Goal: Task Accomplishment & Management: Complete application form

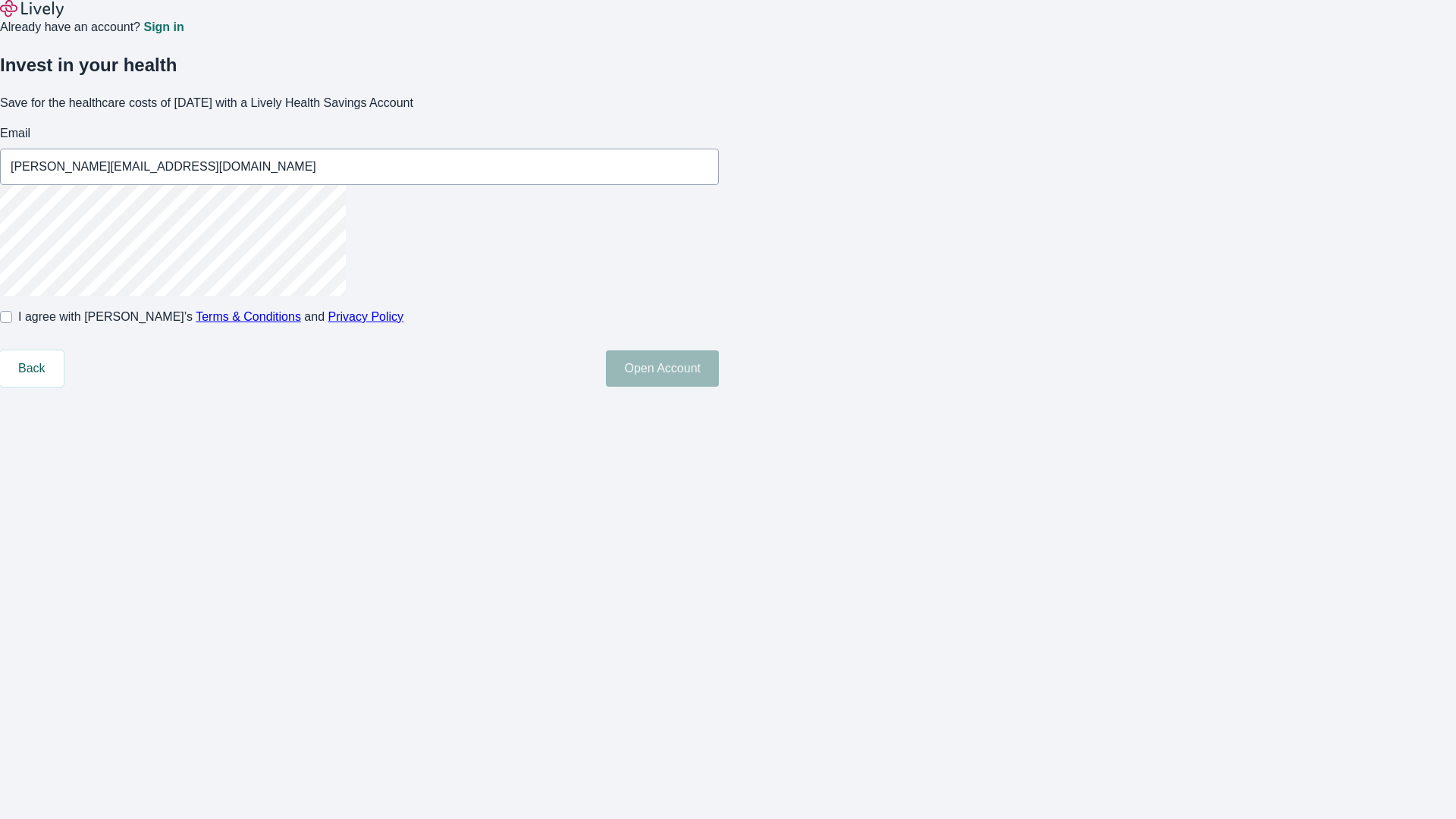
click at [12, 323] on input "I agree with Lively’s Terms & Conditions and Privacy Policy" at bounding box center [5, 317] width 12 height 12
checkbox input "true"
click at [719, 386] on button "Open Account" at bounding box center [662, 368] width 113 height 36
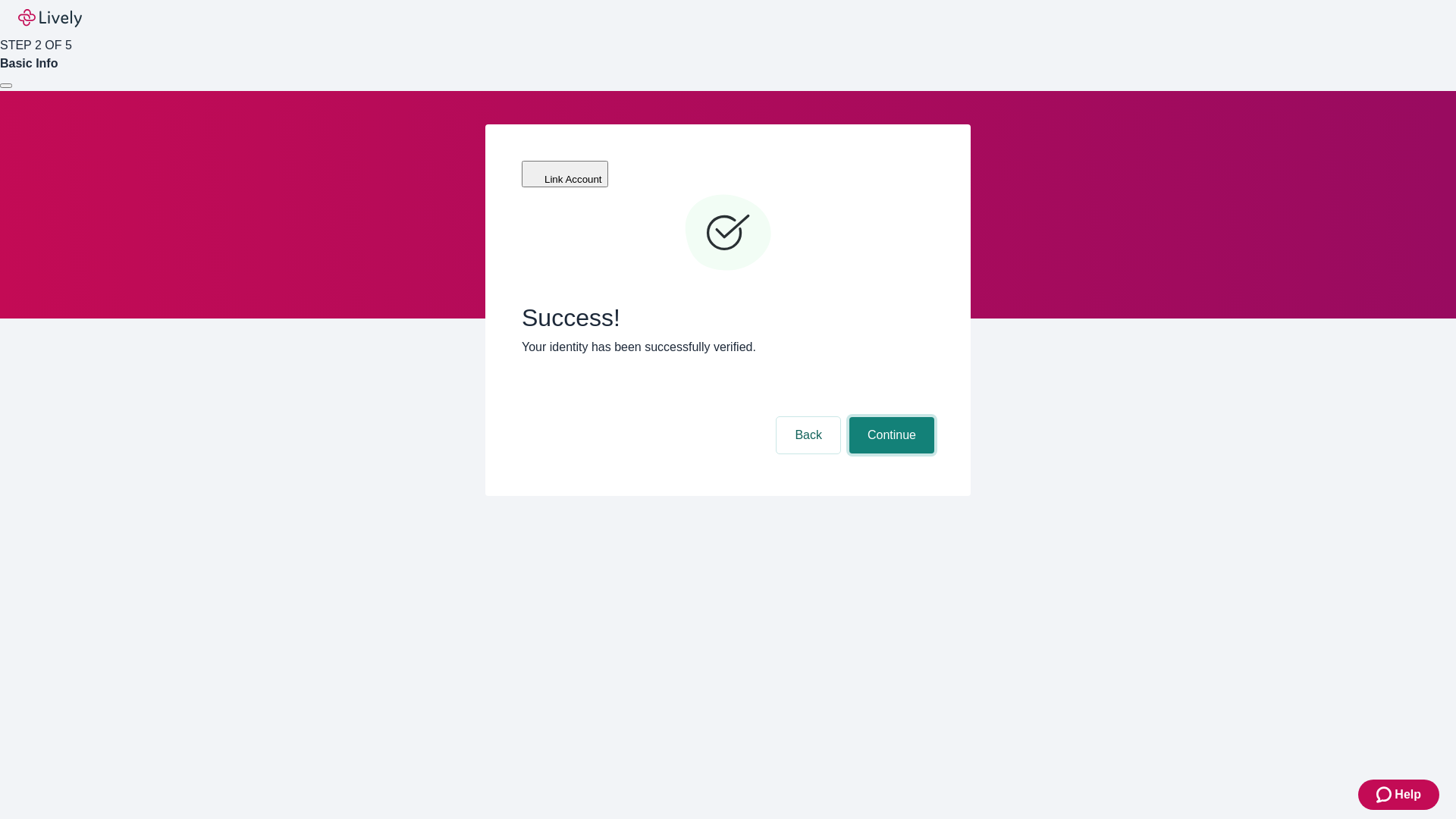
click at [889, 417] on button "Continue" at bounding box center [892, 435] width 85 height 36
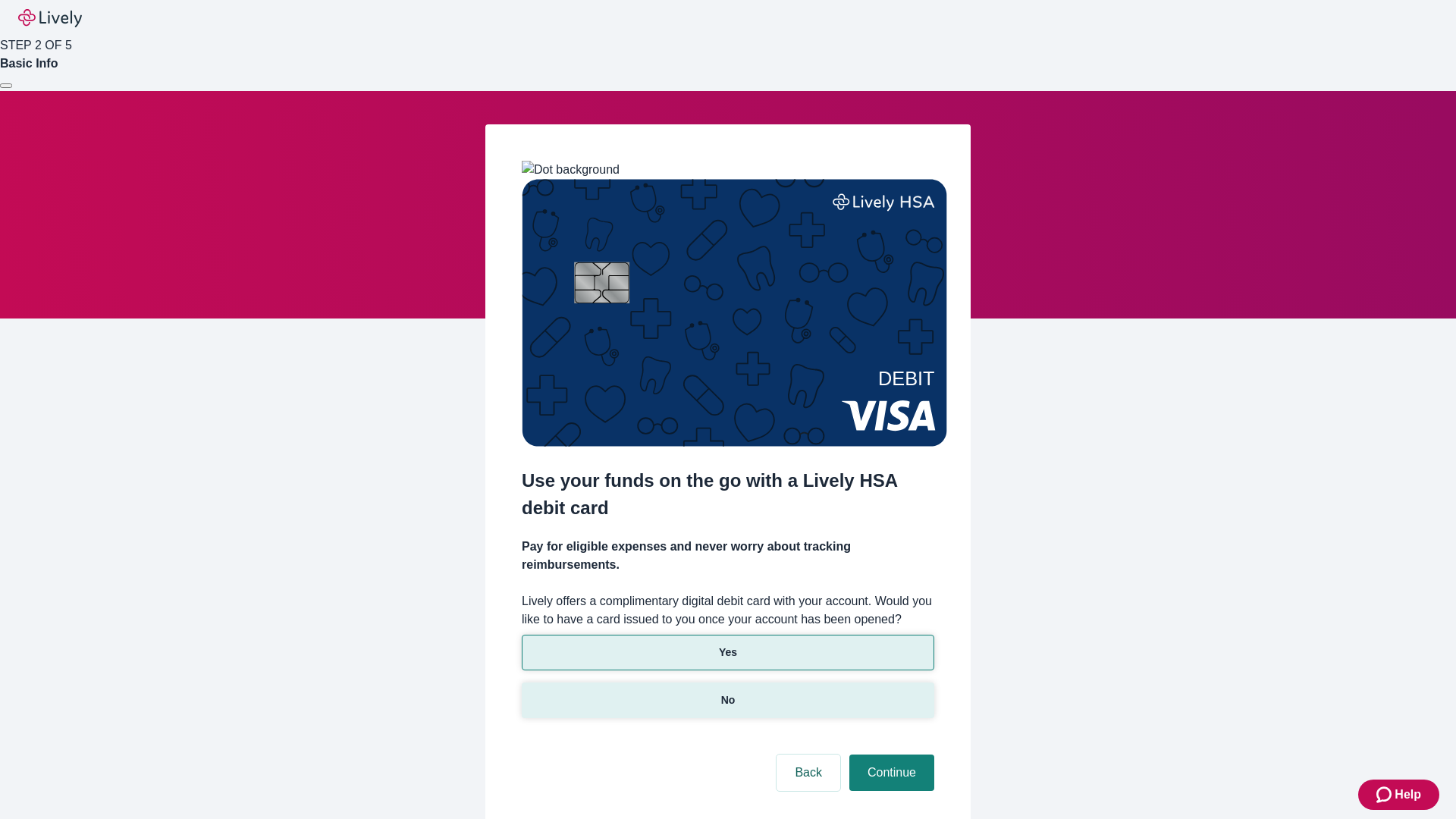
click at [727, 692] on p "No" at bounding box center [728, 700] width 15 height 16
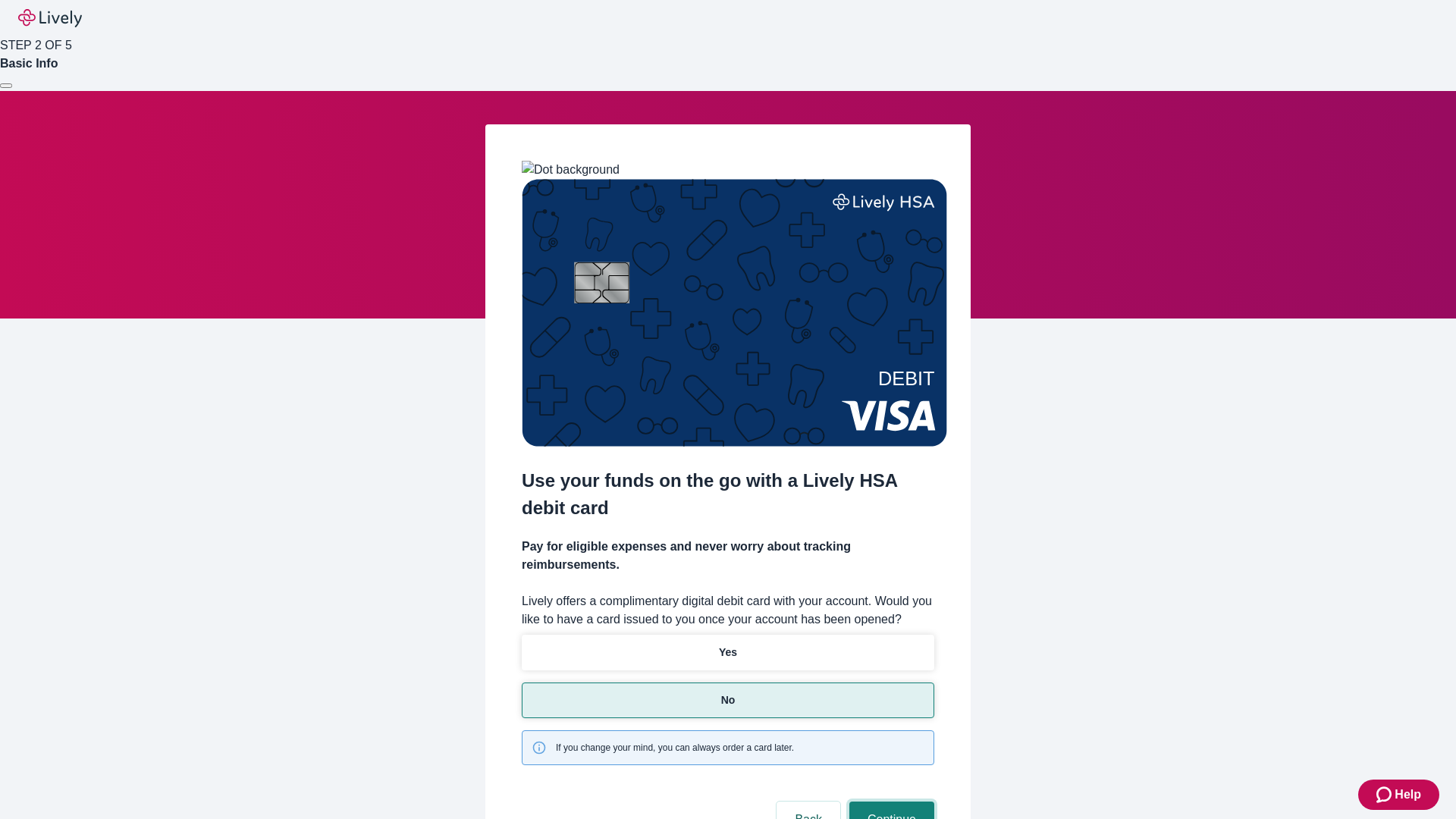
click at [889, 802] on button "Continue" at bounding box center [892, 820] width 85 height 36
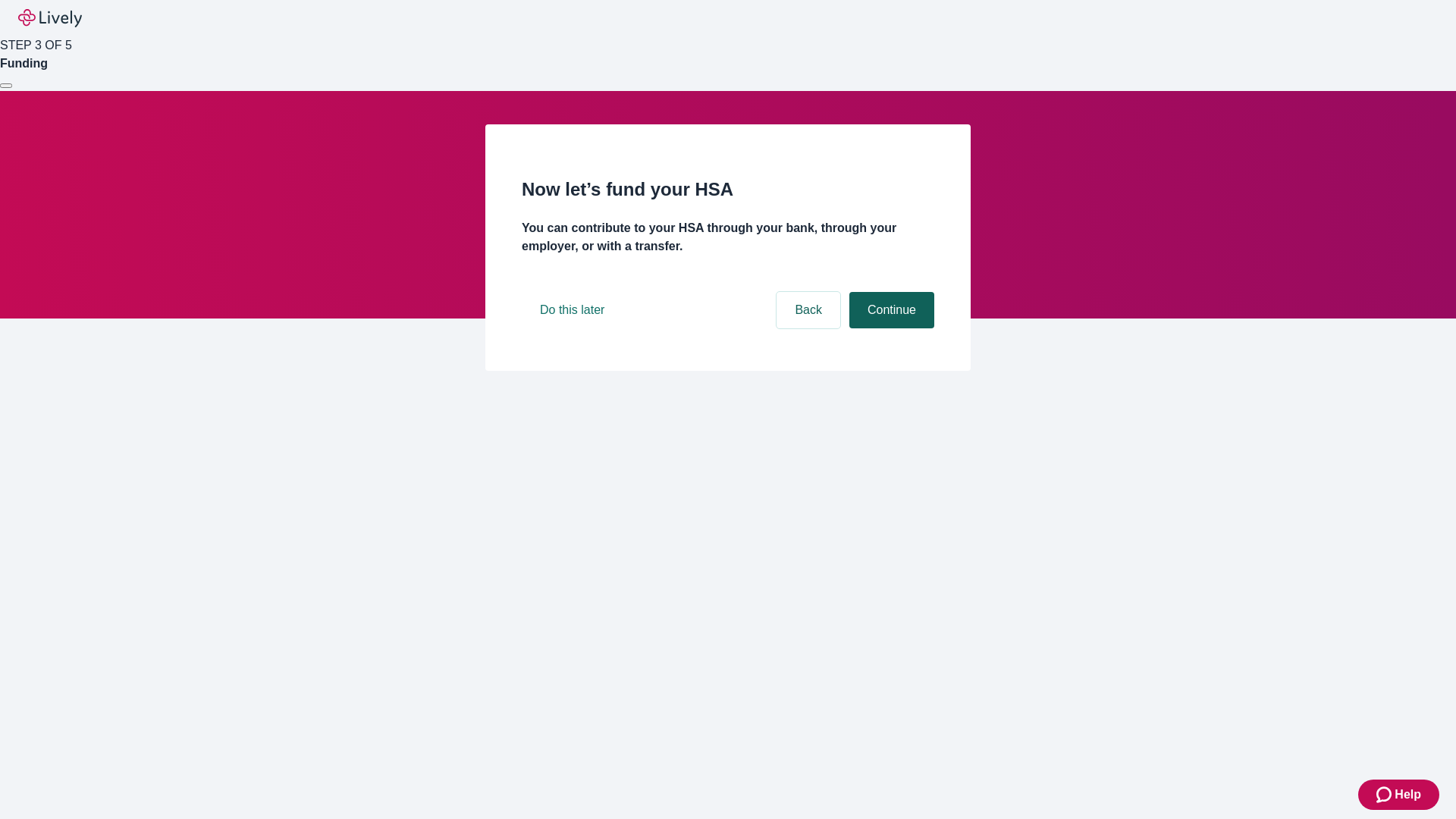
click at [889, 328] on button "Continue" at bounding box center [892, 310] width 85 height 36
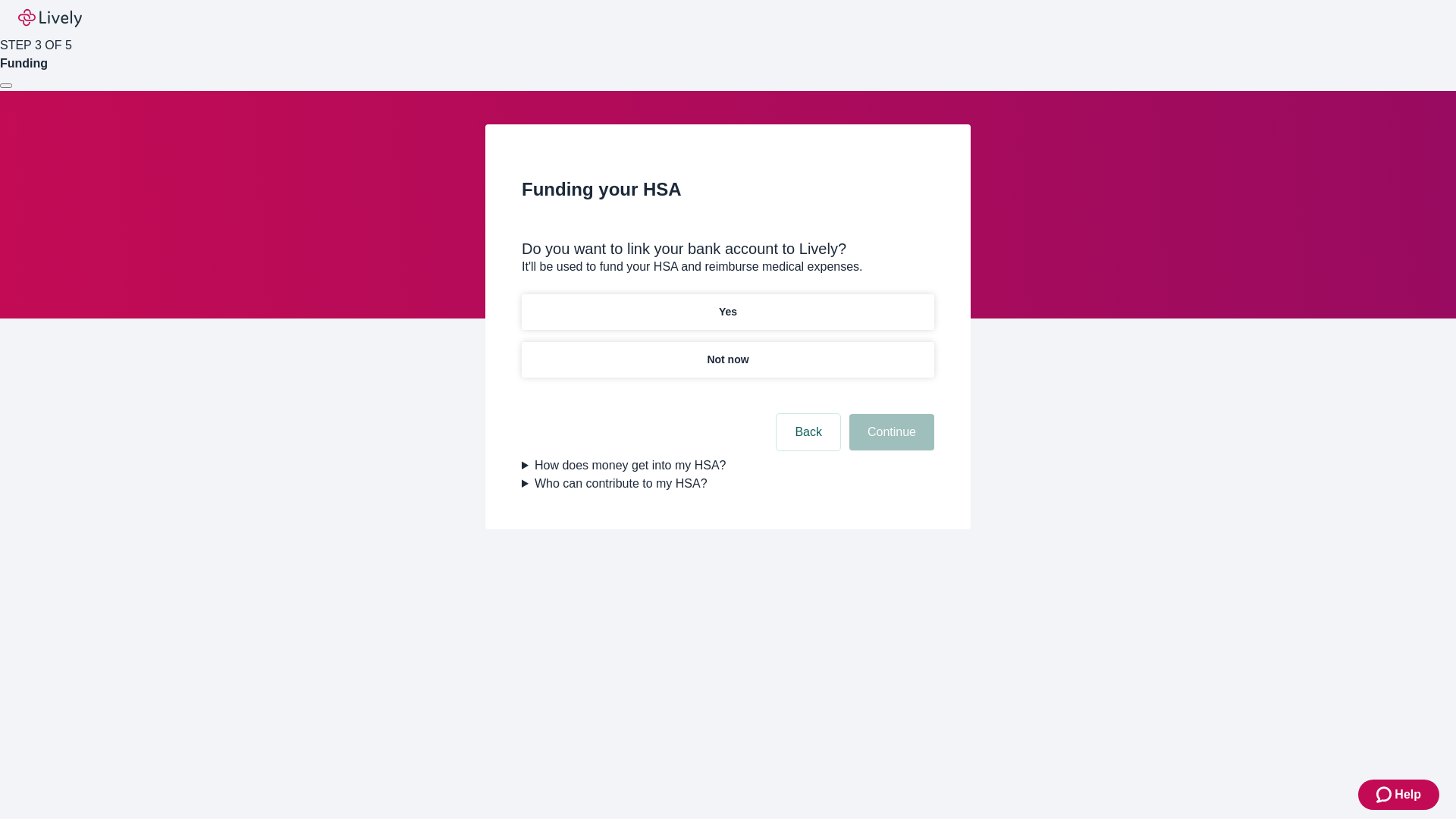
click at [727, 352] on p "Not now" at bounding box center [727, 360] width 42 height 16
click at [889, 442] on button "Continue" at bounding box center [892, 433] width 85 height 36
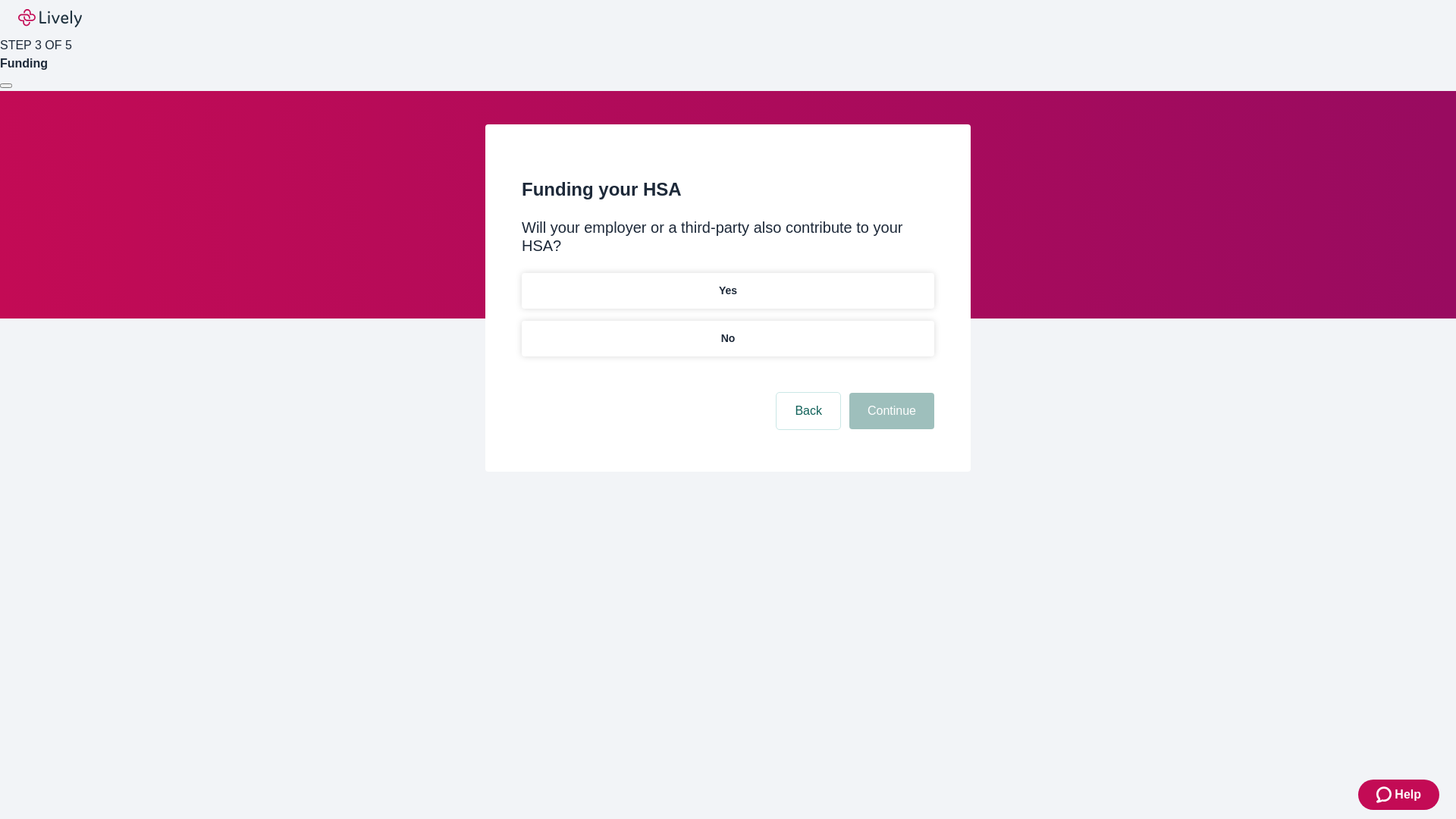
click at [727, 331] on p "No" at bounding box center [728, 339] width 15 height 16
click at [889, 393] on button "Continue" at bounding box center [892, 411] width 85 height 36
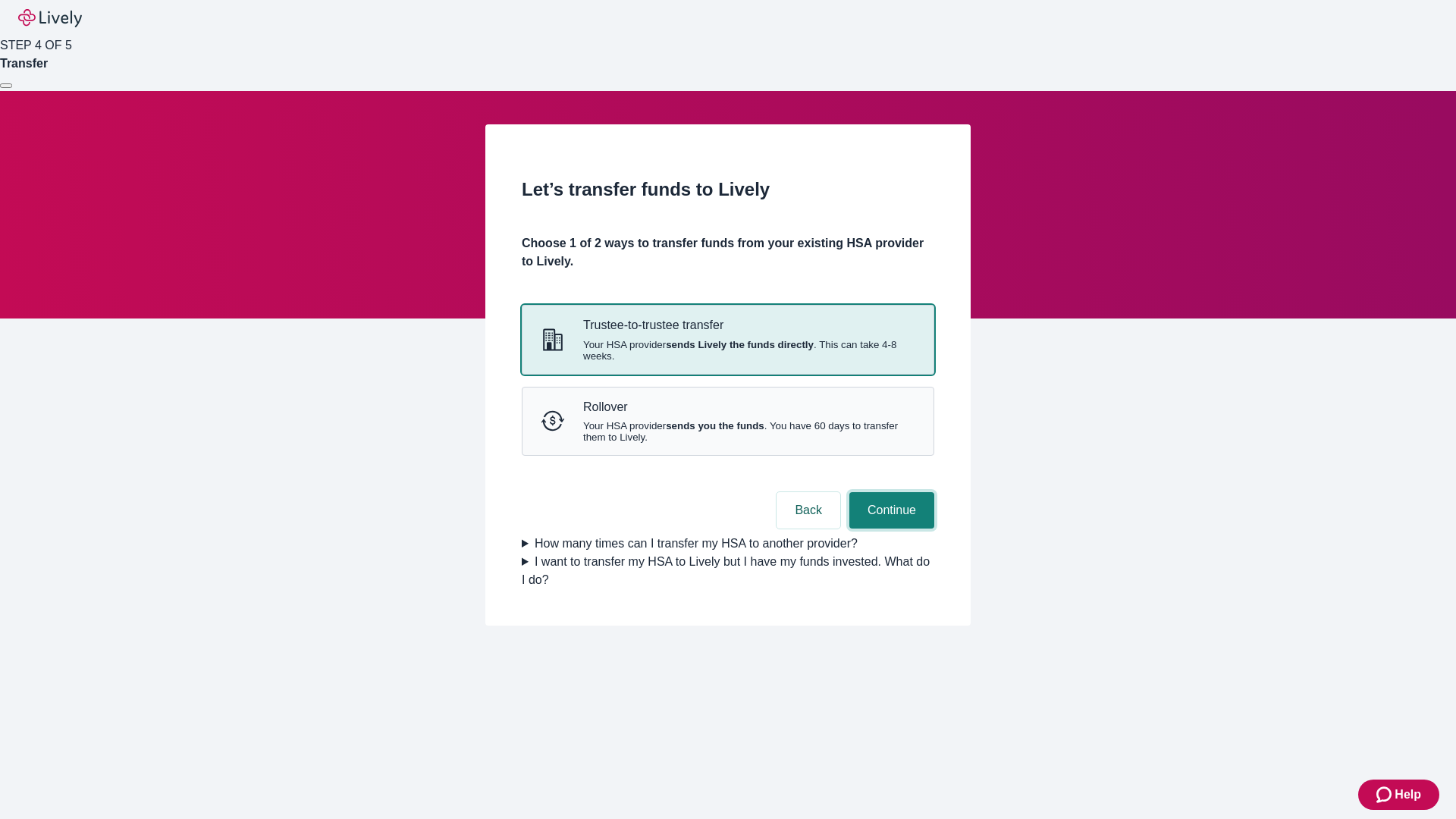
click at [889, 529] on button "Continue" at bounding box center [892, 511] width 85 height 36
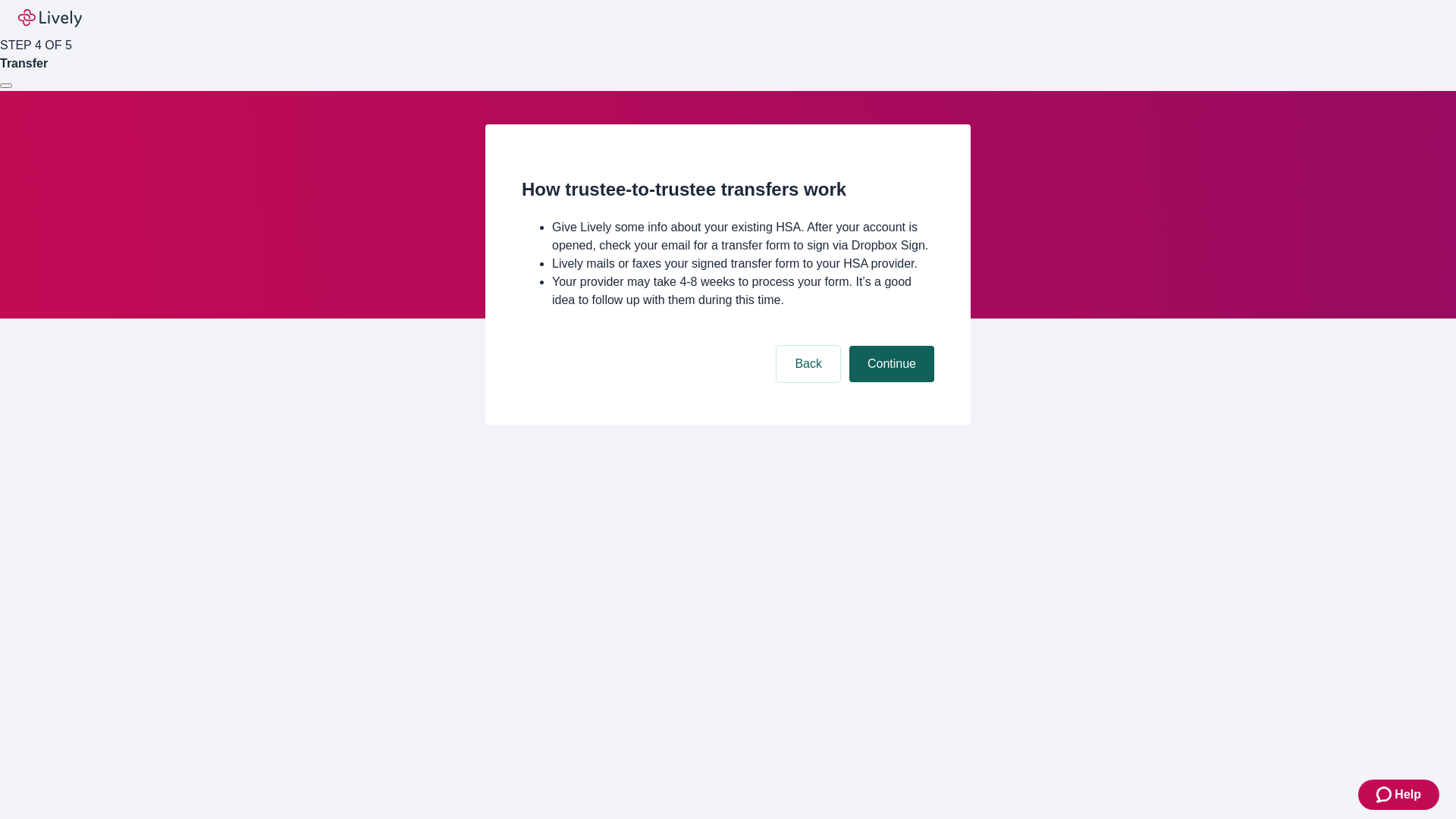
click at [889, 382] on button "Continue" at bounding box center [892, 364] width 85 height 36
